Goal: Transaction & Acquisition: Purchase product/service

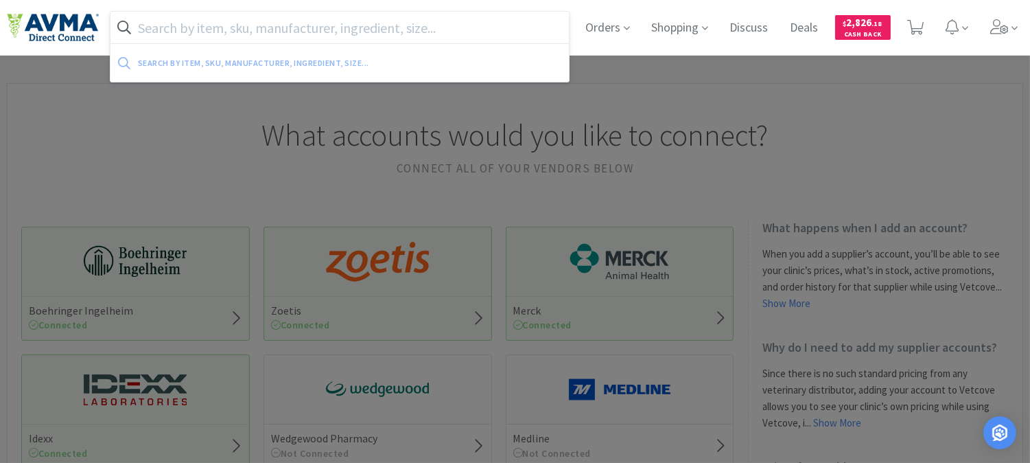
click at [340, 27] on input "text" at bounding box center [340, 28] width 459 height 32
paste input "094006"
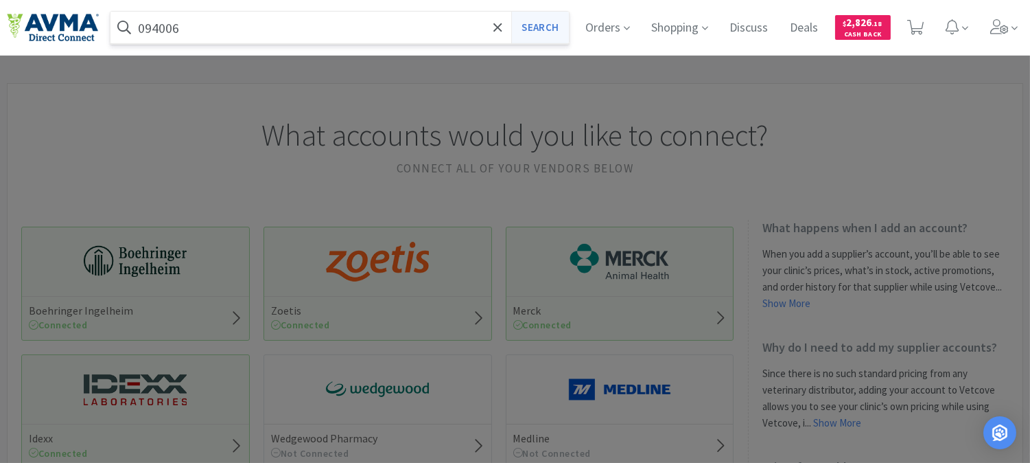
type input "094006"
click at [542, 24] on button "Search" at bounding box center [539, 28] width 57 height 32
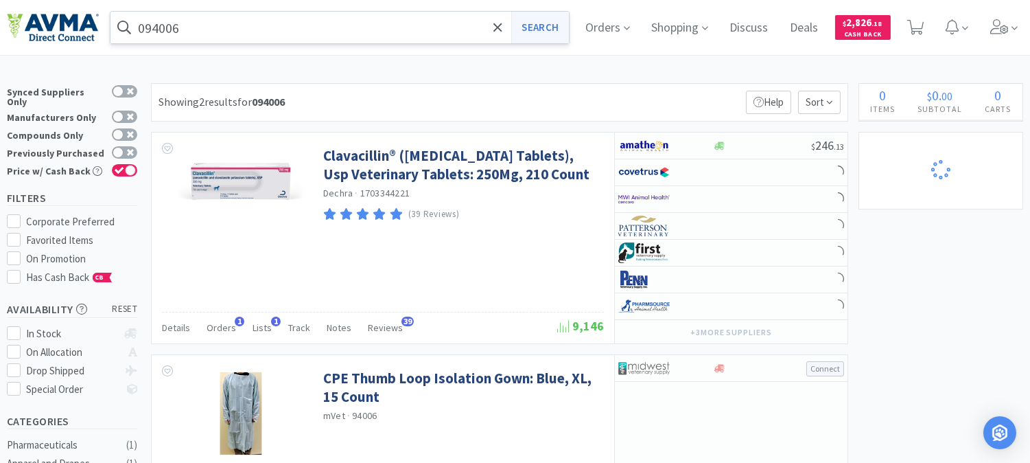
select select "6"
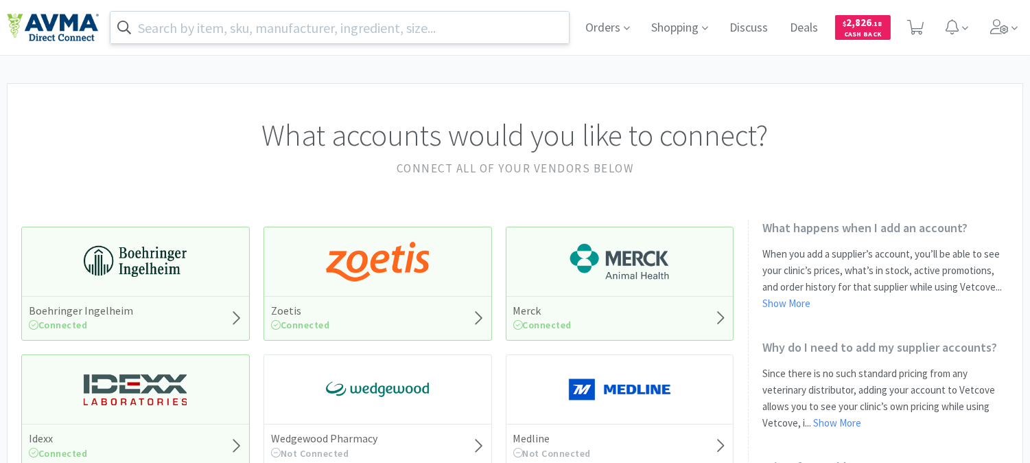
click at [345, 19] on input "text" at bounding box center [340, 28] width 459 height 32
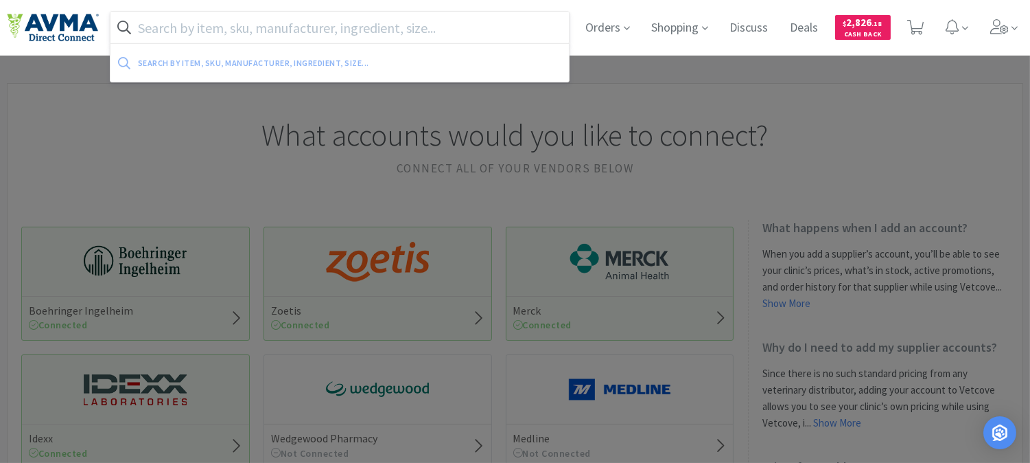
paste input "070754"
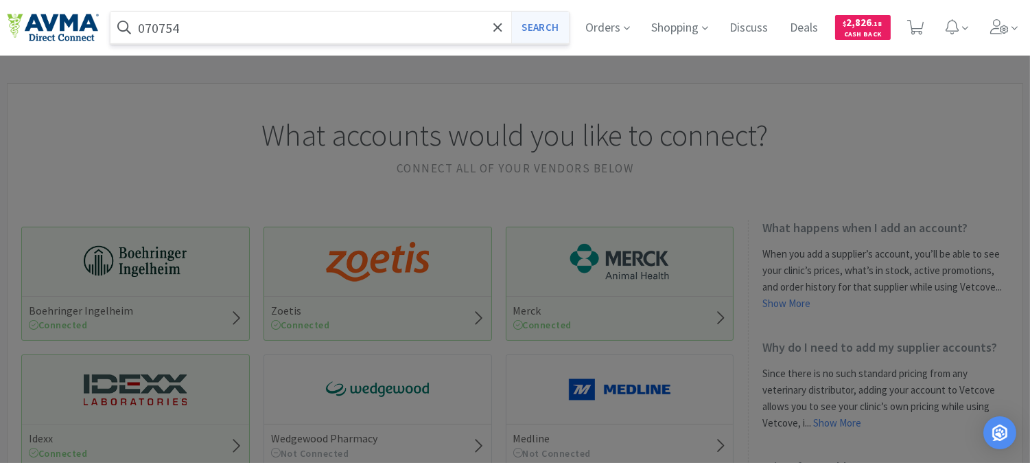
type input "070754"
click at [538, 27] on button "Search" at bounding box center [539, 28] width 57 height 32
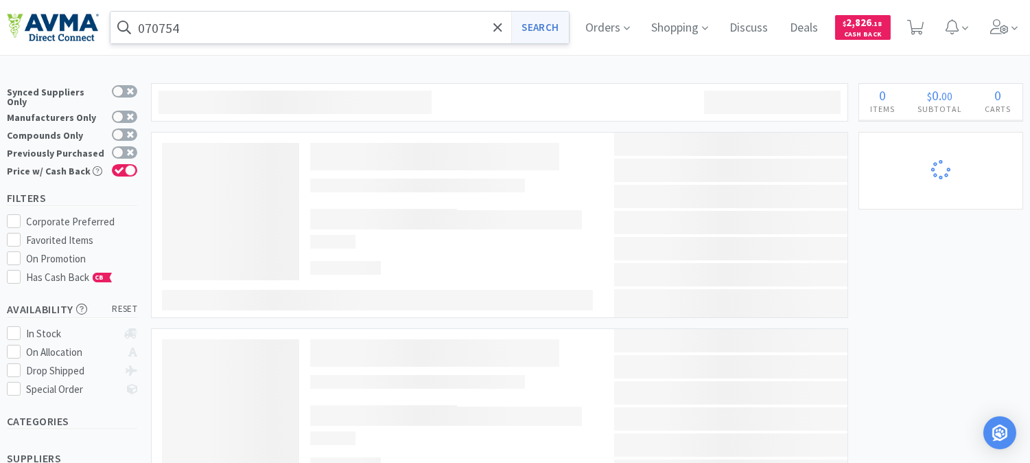
select select "6"
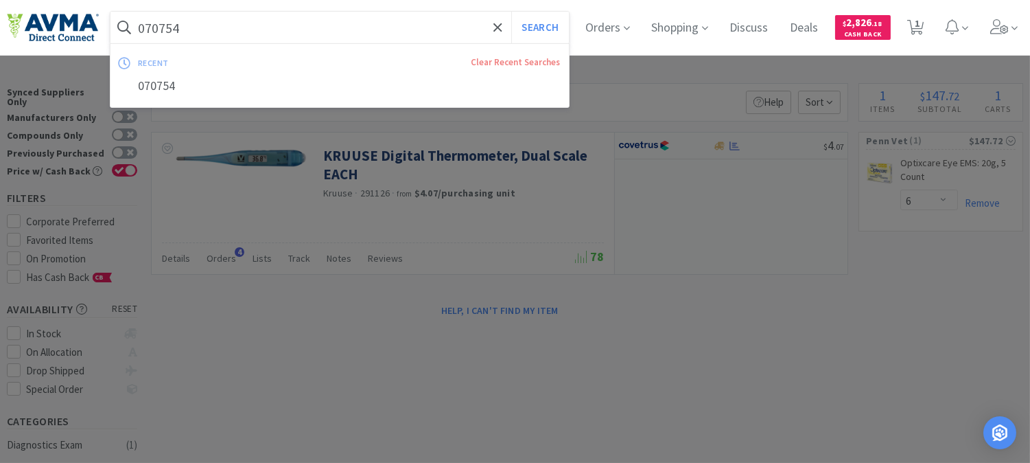
click at [229, 35] on input "070754" at bounding box center [340, 28] width 459 height 32
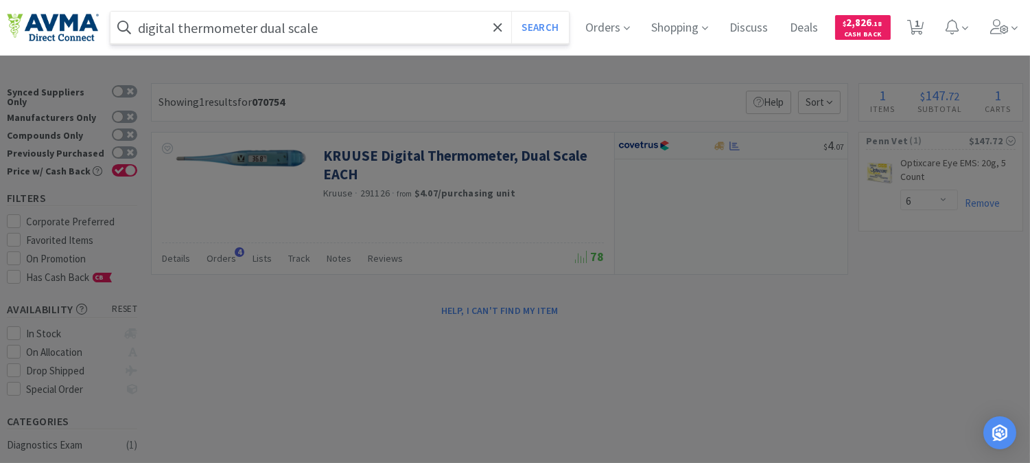
type input "digital thermometer dual scale"
click at [511, 12] on button "Search" at bounding box center [539, 28] width 57 height 32
